Goal: Transaction & Acquisition: Obtain resource

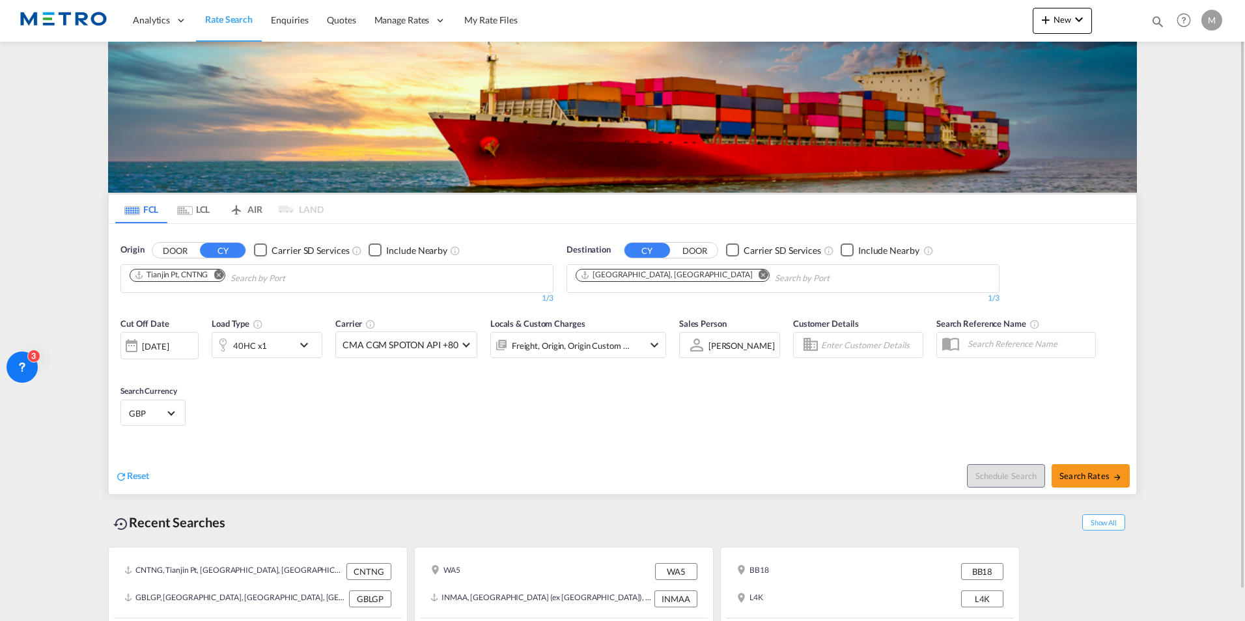
click at [189, 208] on md-icon "Use the left and right arrow keys to navigate between tabs" at bounding box center [185, 211] width 16 height 10
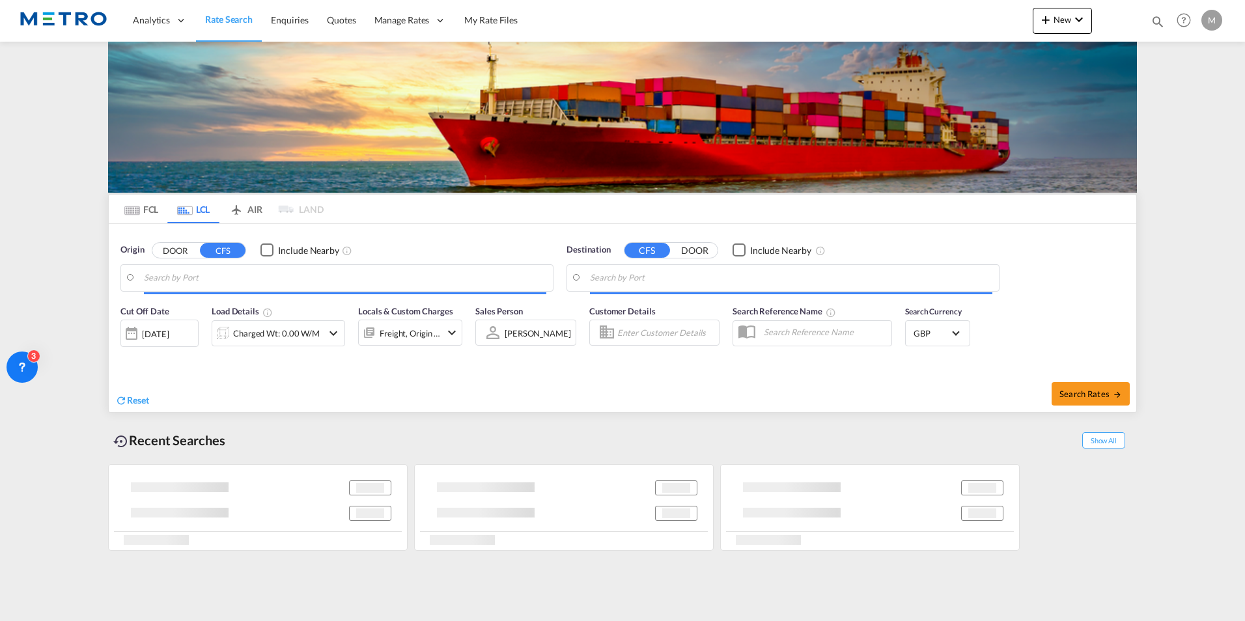
type input "GB-BB18, Pendle"
type input "CA-L4K, [GEOGRAPHIC_DATA], [GEOGRAPHIC_DATA], [GEOGRAPHIC_DATA]"
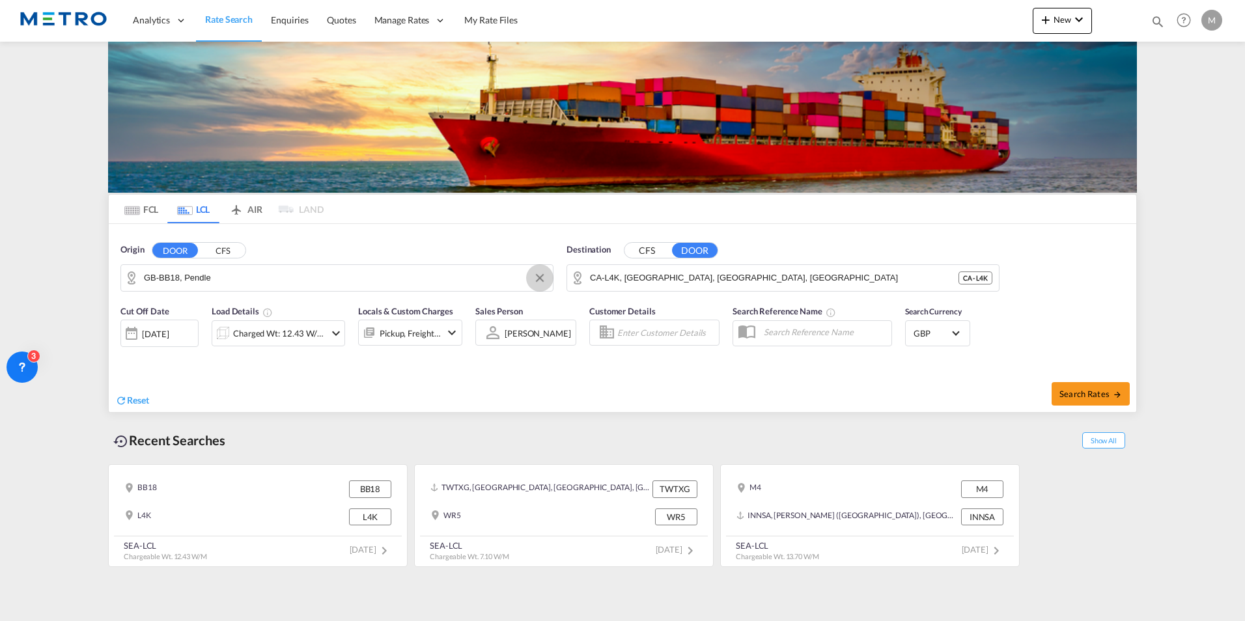
click at [541, 277] on button "Clear Input" at bounding box center [540, 278] width 20 height 20
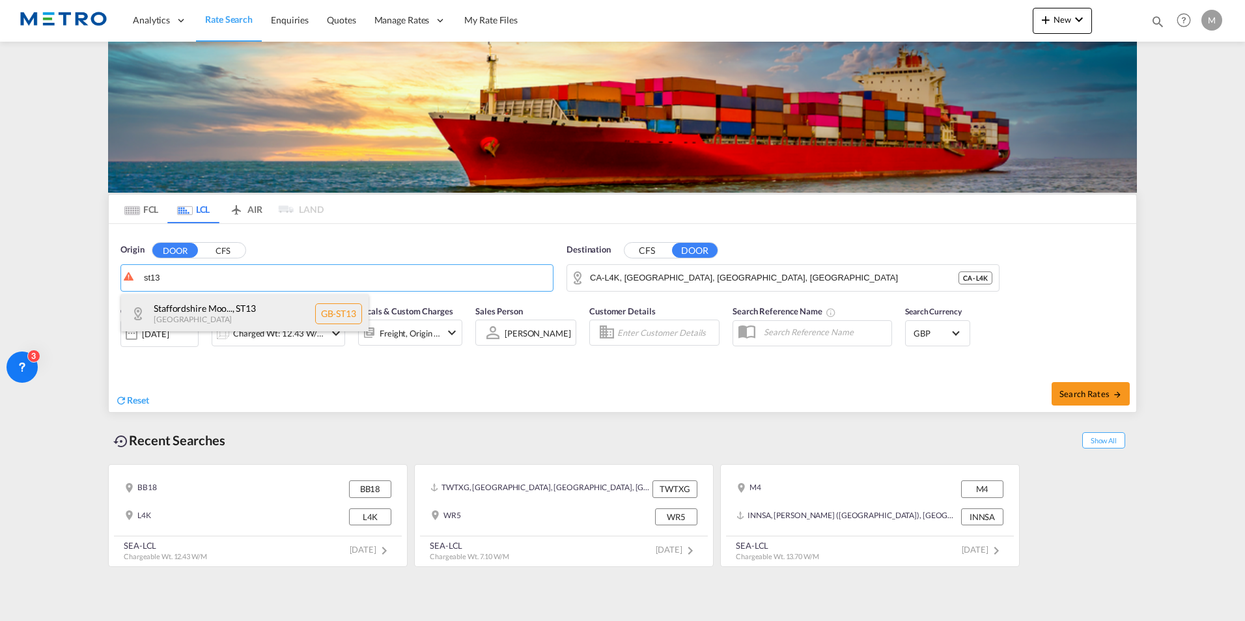
click at [298, 317] on div "Staffordshire Moo... , [GEOGRAPHIC_DATA] [GEOGRAPHIC_DATA]-ST13" at bounding box center [245, 313] width 248 height 39
type input "GB-ST13, [GEOGRAPHIC_DATA]"
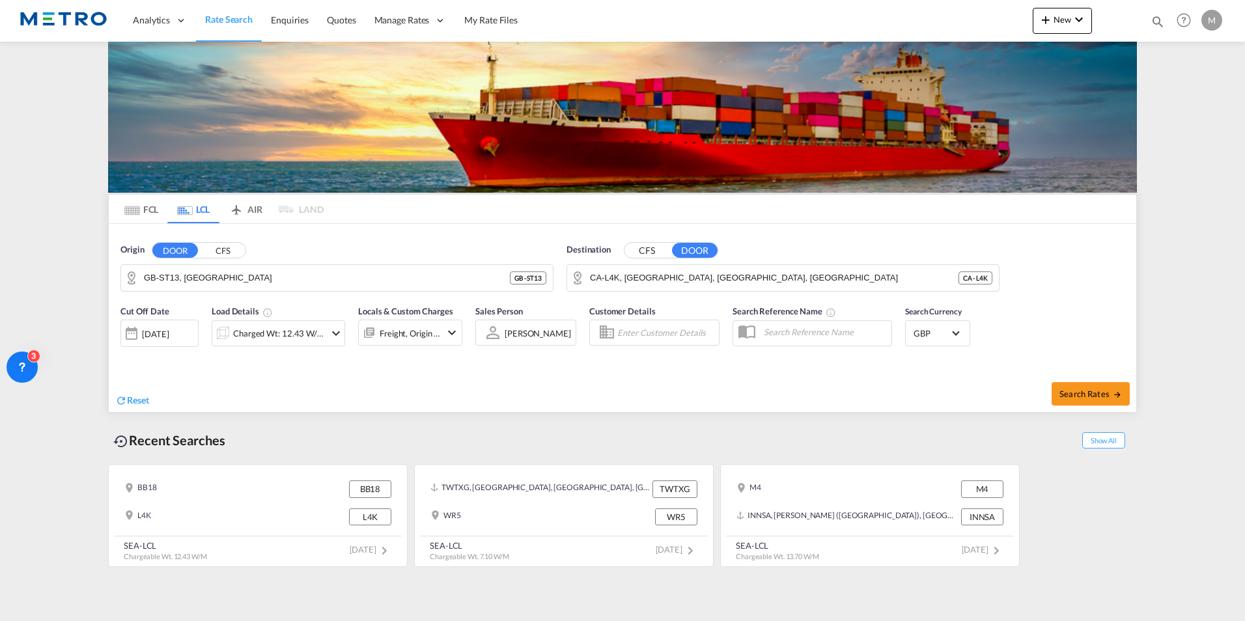
click at [662, 249] on button "CFS" at bounding box center [648, 250] width 46 height 15
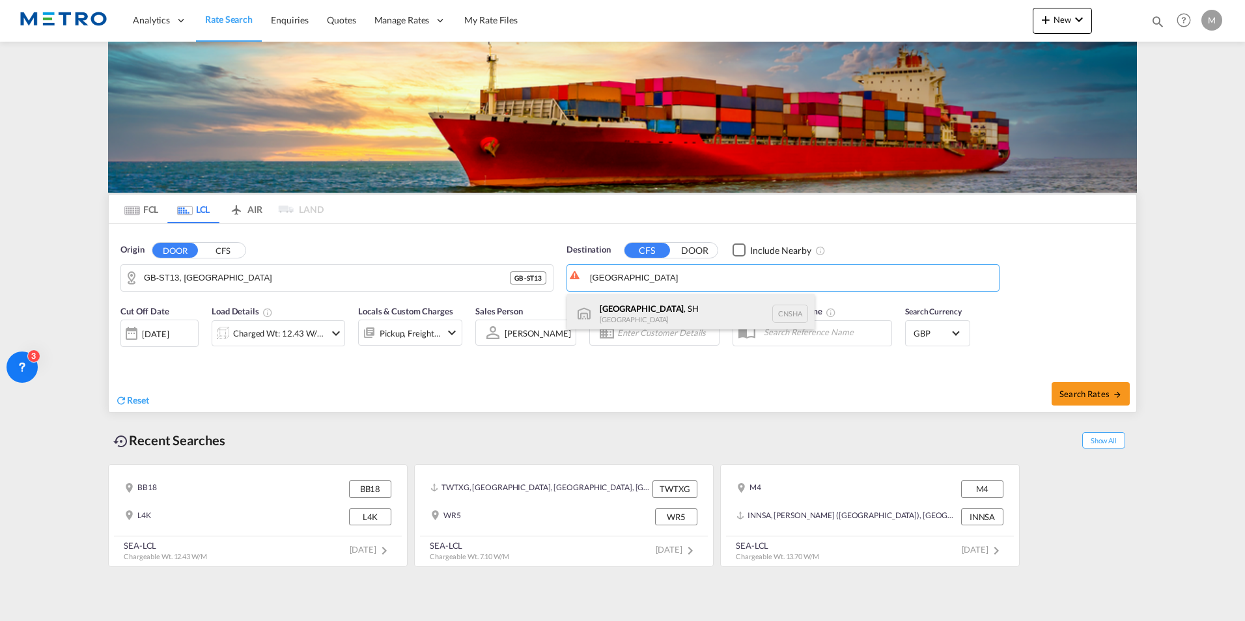
click at [709, 309] on div "[GEOGRAPHIC_DATA] , SH [GEOGRAPHIC_DATA] [GEOGRAPHIC_DATA]" at bounding box center [691, 313] width 248 height 39
type input "[GEOGRAPHIC_DATA], SH, CNSHA"
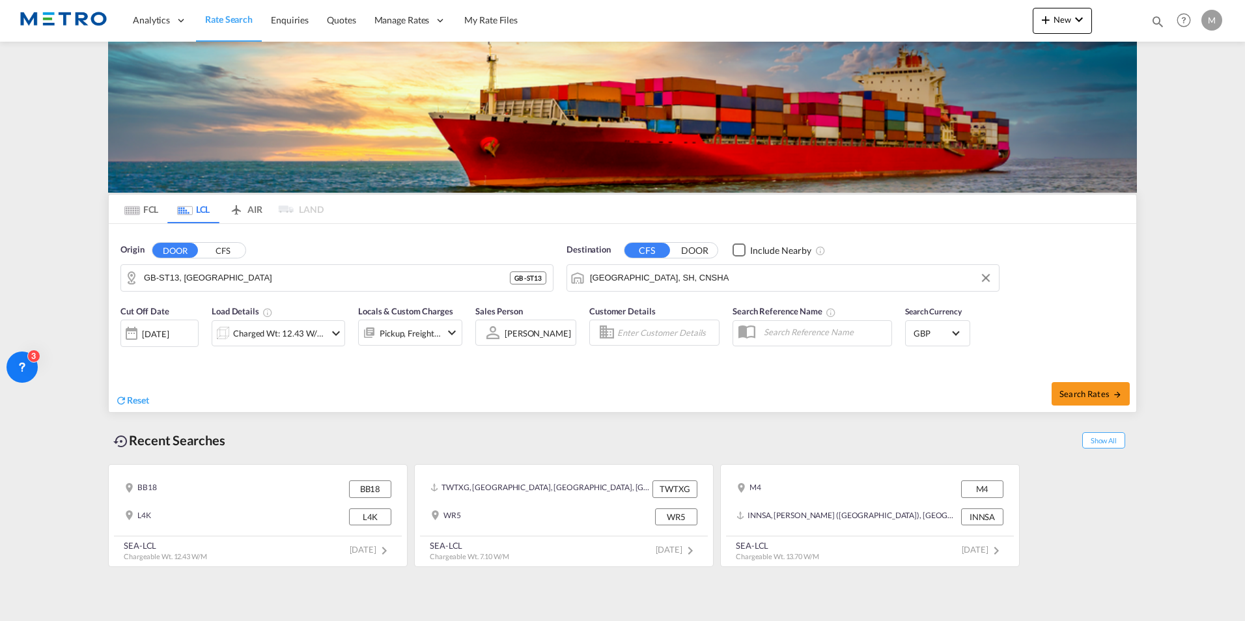
click at [343, 333] on div "Charged Wt: 12.43 W/M" at bounding box center [279, 333] width 134 height 26
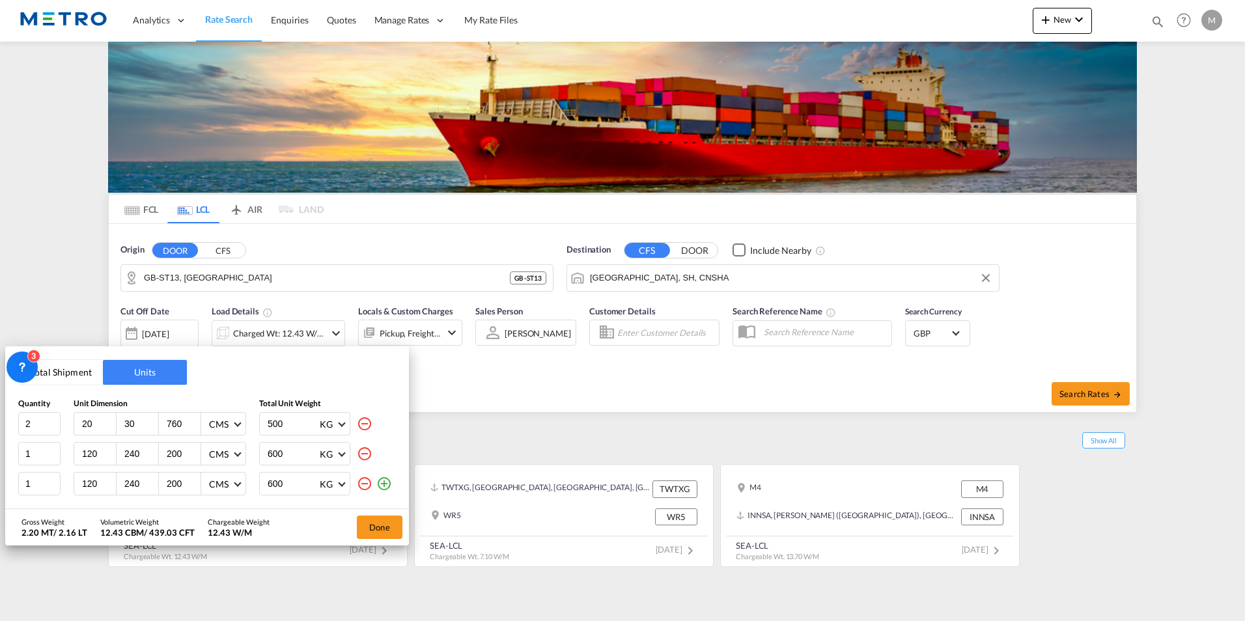
click at [362, 483] on md-icon "icon-minus-circle-outline" at bounding box center [365, 484] width 16 height 16
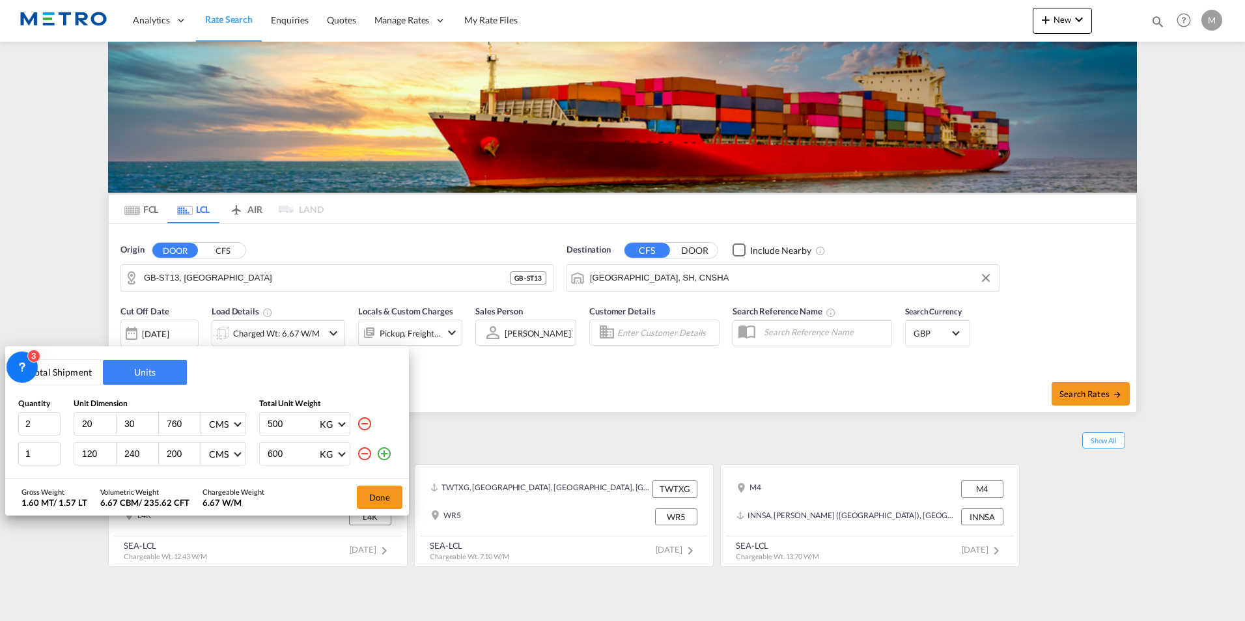
click at [367, 452] on md-icon "icon-minus-circle-outline" at bounding box center [365, 454] width 16 height 16
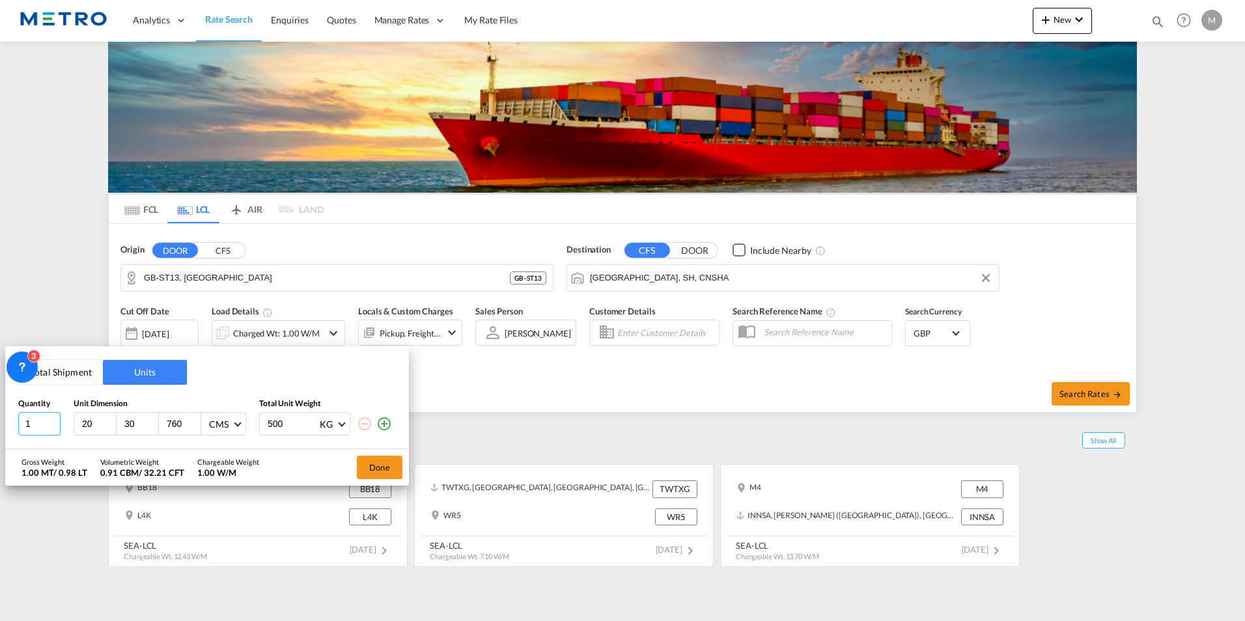
type input "1"
click at [50, 425] on input "1" at bounding box center [39, 423] width 42 height 23
click at [89, 429] on input "20" at bounding box center [98, 424] width 35 height 12
drag, startPoint x: 92, startPoint y: 425, endPoint x: 37, endPoint y: 435, distance: 56.3
click at [38, 435] on div "1 20 30 760 CMS CMS Inches 500 KG KG LB" at bounding box center [207, 423] width 378 height 23
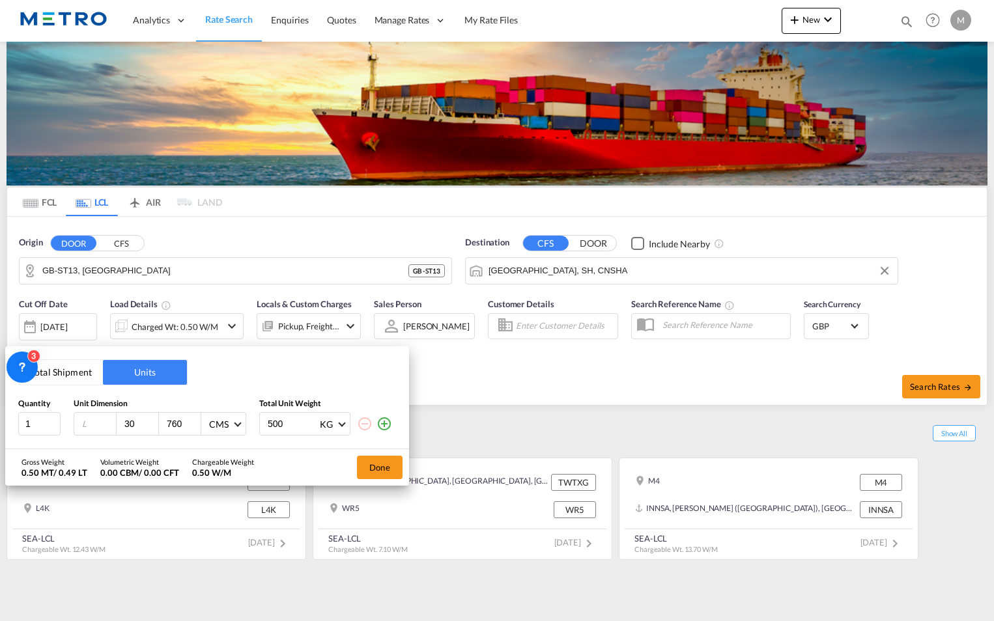
click at [96, 421] on input "number" at bounding box center [98, 424] width 35 height 12
type input "118"
type input "103"
drag, startPoint x: 309, startPoint y: 430, endPoint x: 239, endPoint y: 430, distance: 69.7
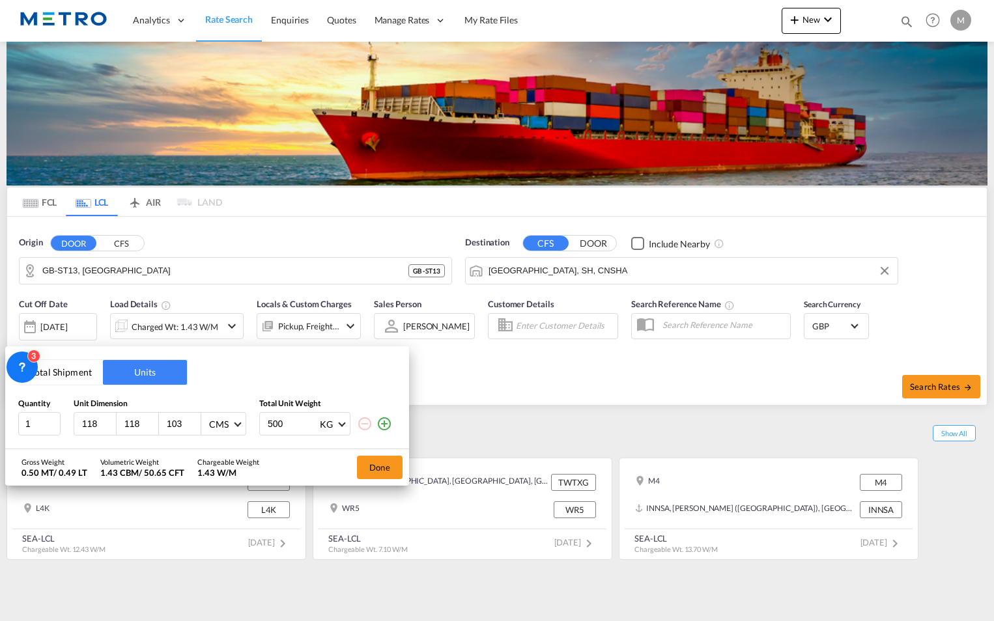
click at [239, 430] on div "1 118 118 103 CMS CMS Inches 500 KG KG LB" at bounding box center [207, 423] width 378 height 23
type input "640"
click at [380, 470] on button "Done" at bounding box center [380, 467] width 46 height 23
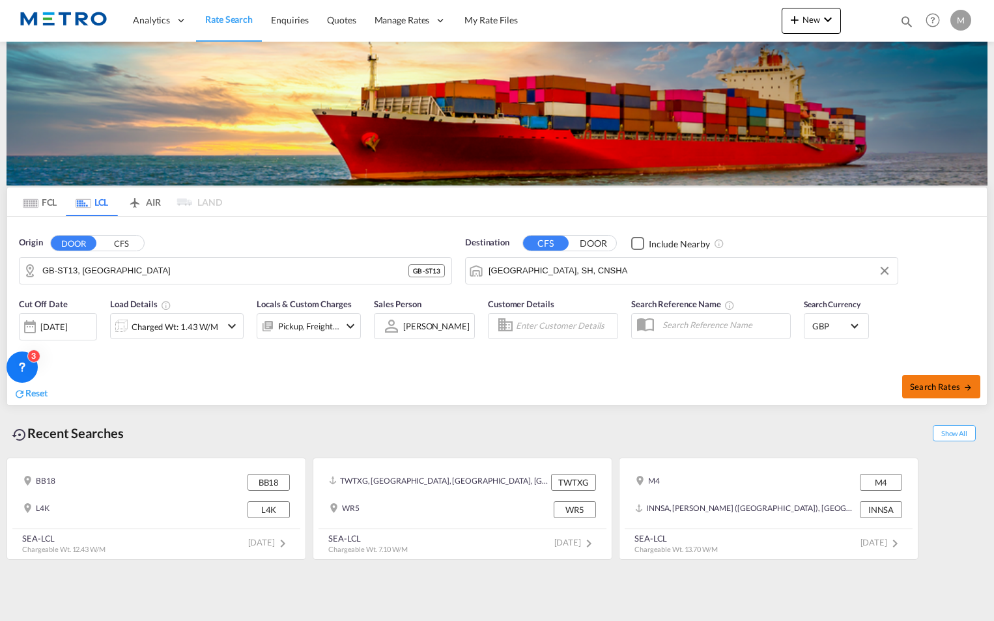
click at [935, 385] on span "Search Rates" at bounding box center [941, 387] width 63 height 10
type input "ST13 to CNSHA / [DATE]"
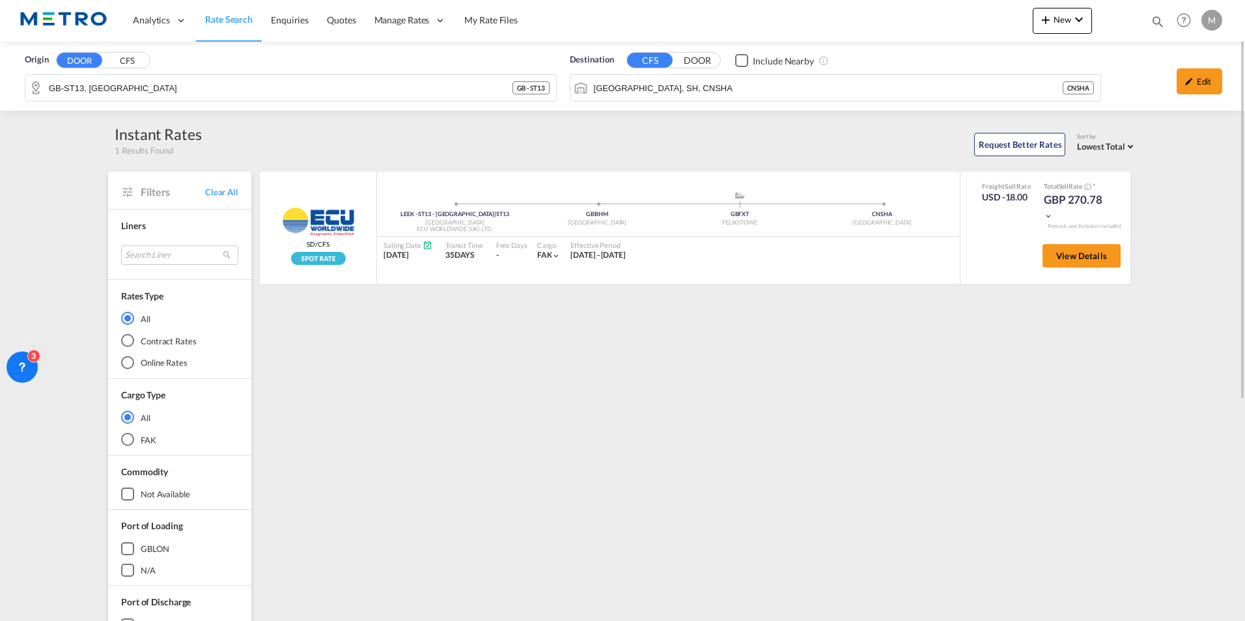
click at [79, 14] on img at bounding box center [64, 20] width 88 height 29
click at [234, 20] on span "Rate Search" at bounding box center [229, 19] width 48 height 11
